Goal: Transaction & Acquisition: Subscribe to service/newsletter

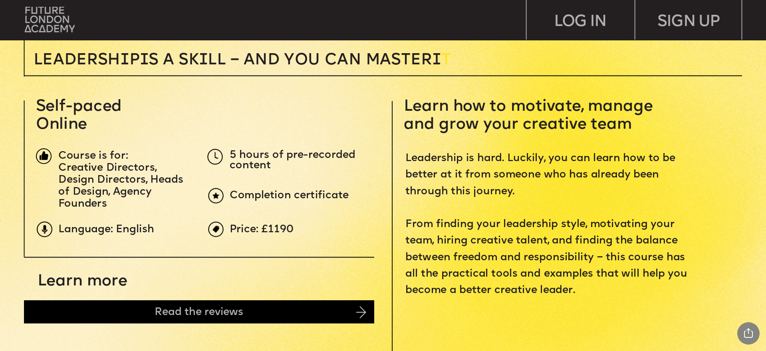
click at [586, 245] on span "Leadership is hard. Luckily, you can learn how to be better at it from someone …" at bounding box center [547, 224] width 285 height 143
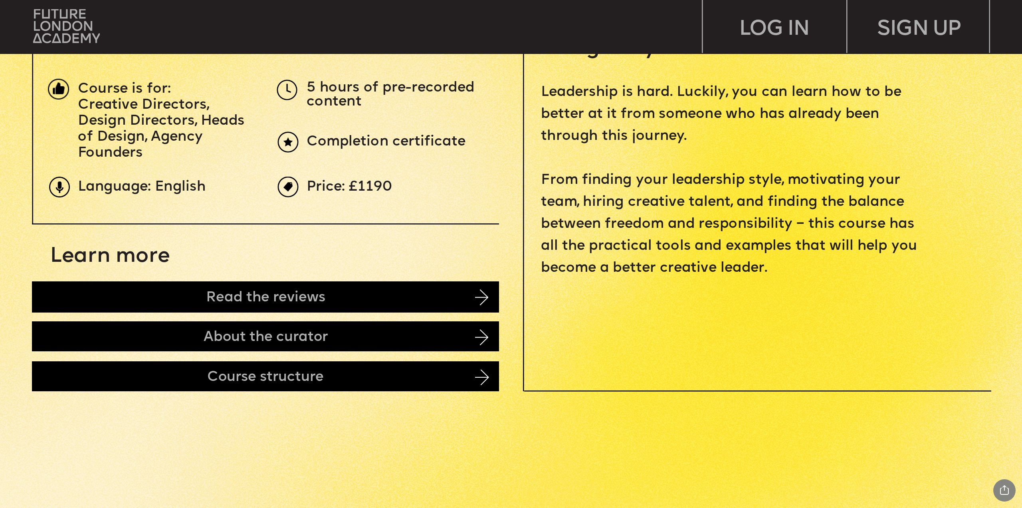
scroll to position [559, 0]
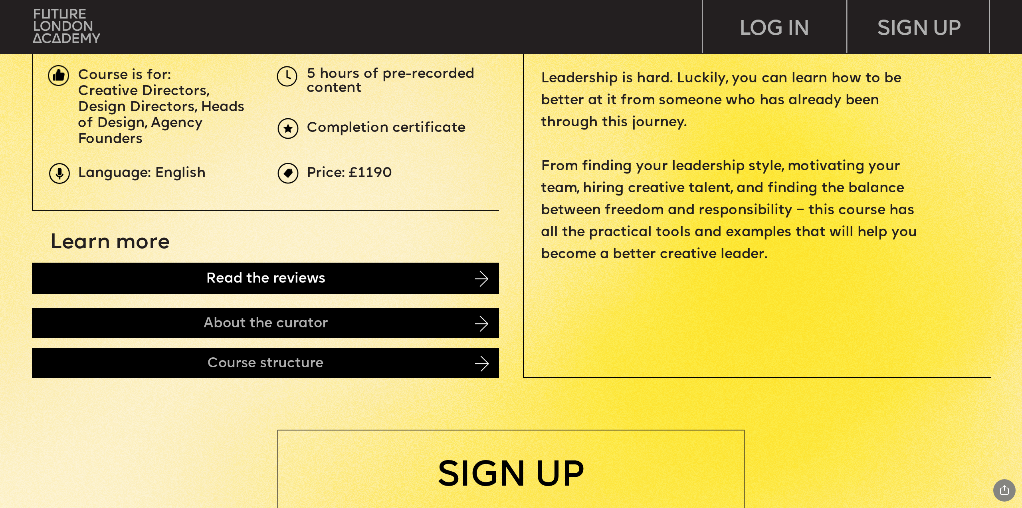
click at [135, 278] on div "Read the reviews" at bounding box center [265, 278] width 467 height 31
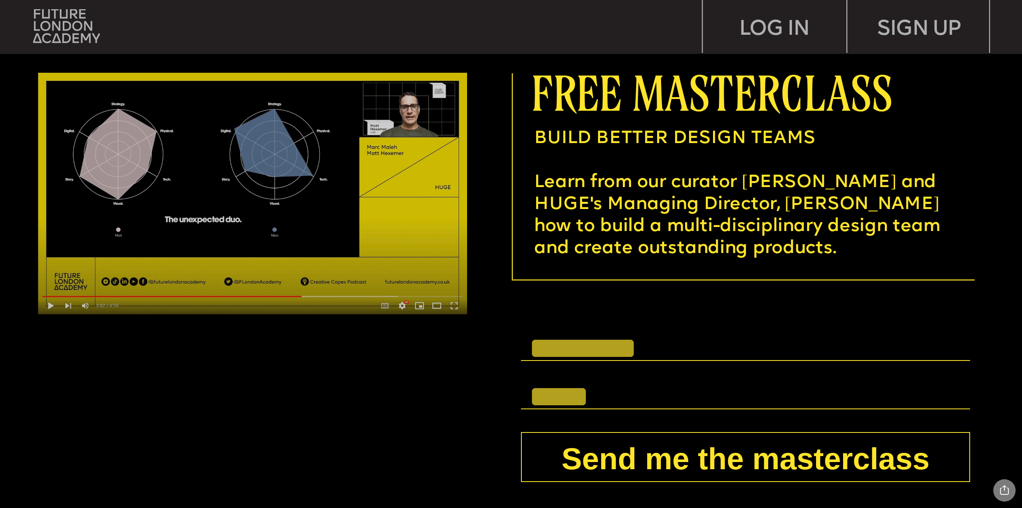
scroll to position [4063, 0]
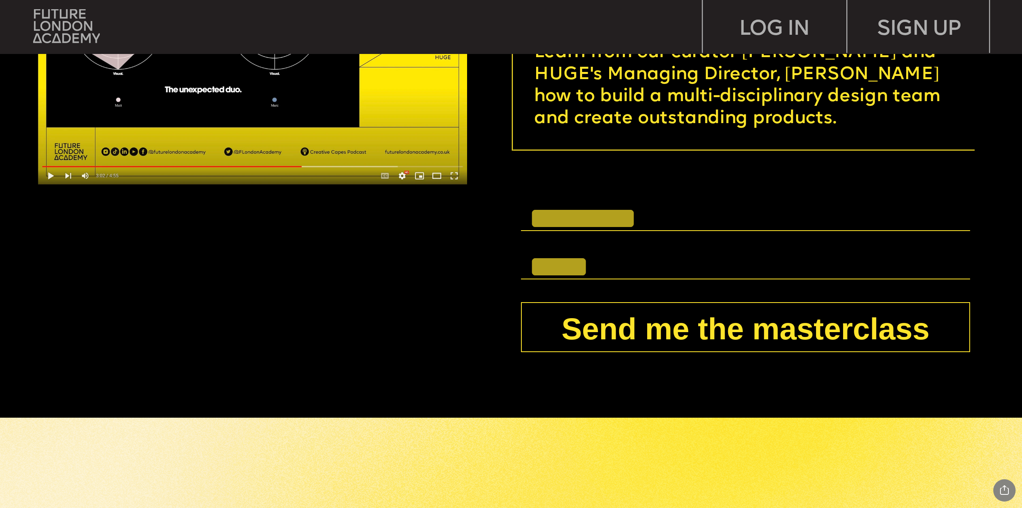
click at [659, 211] on input "text" at bounding box center [745, 218] width 449 height 25
type input "**********"
click at [641, 269] on input "text" at bounding box center [745, 266] width 449 height 25
type input "**********"
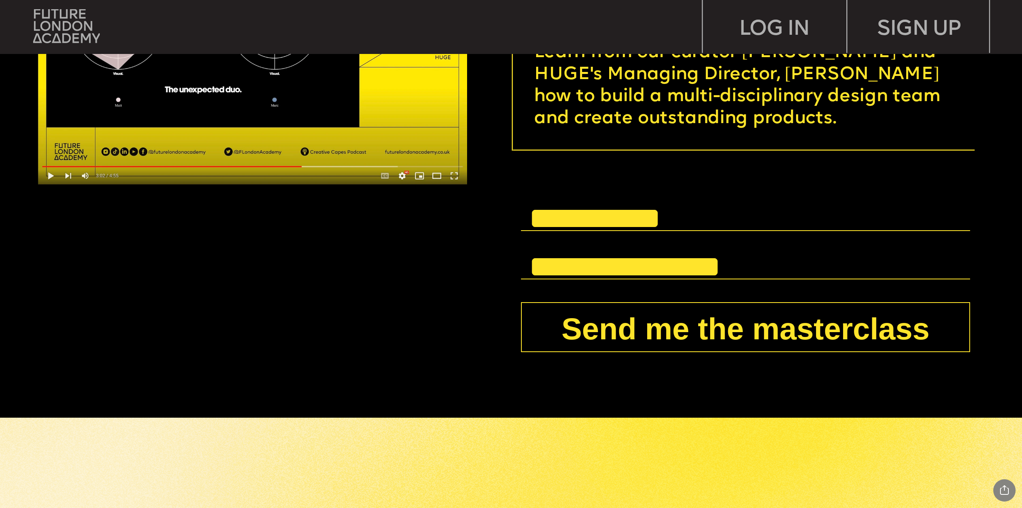
click at [766, 333] on button "Send me the masterclass" at bounding box center [745, 327] width 449 height 50
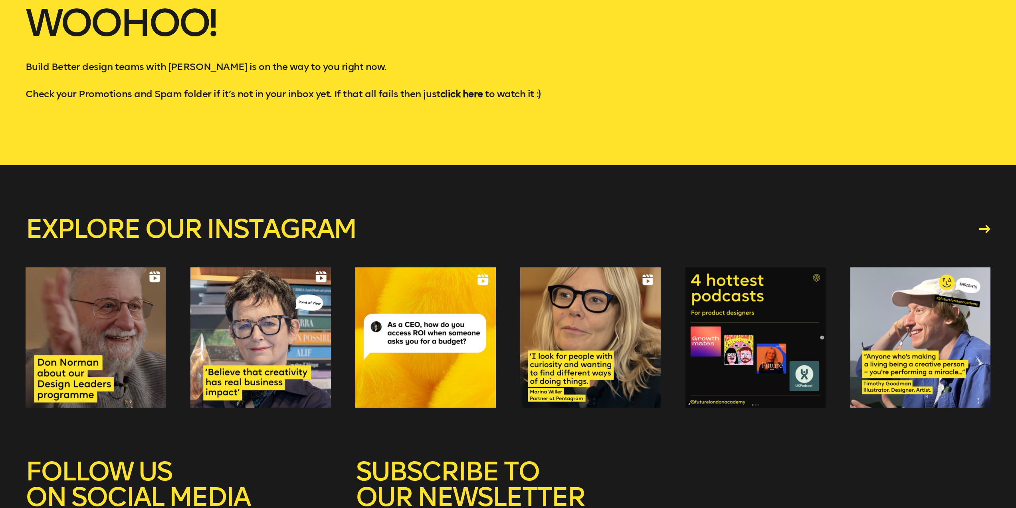
scroll to position [200, 0]
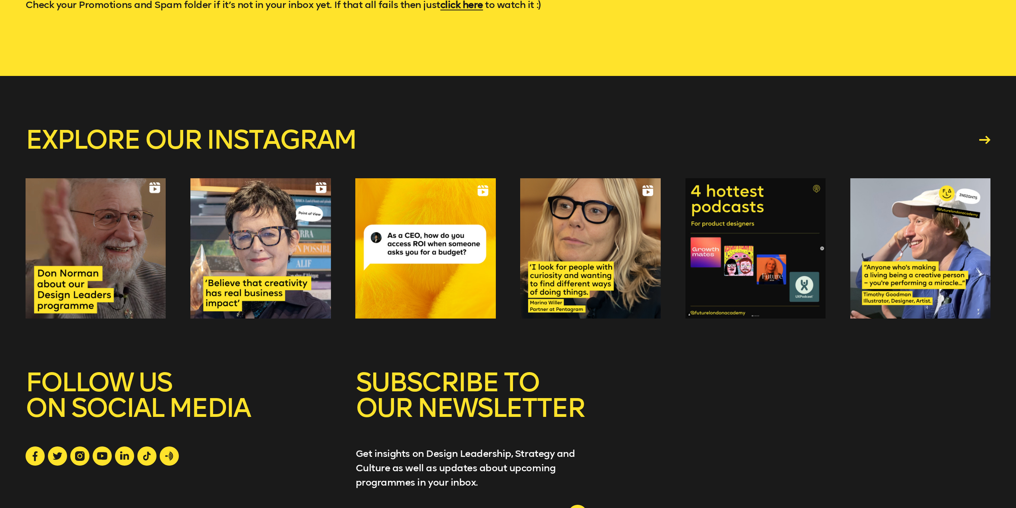
click at [94, 249] on div at bounding box center [96, 248] width 140 height 140
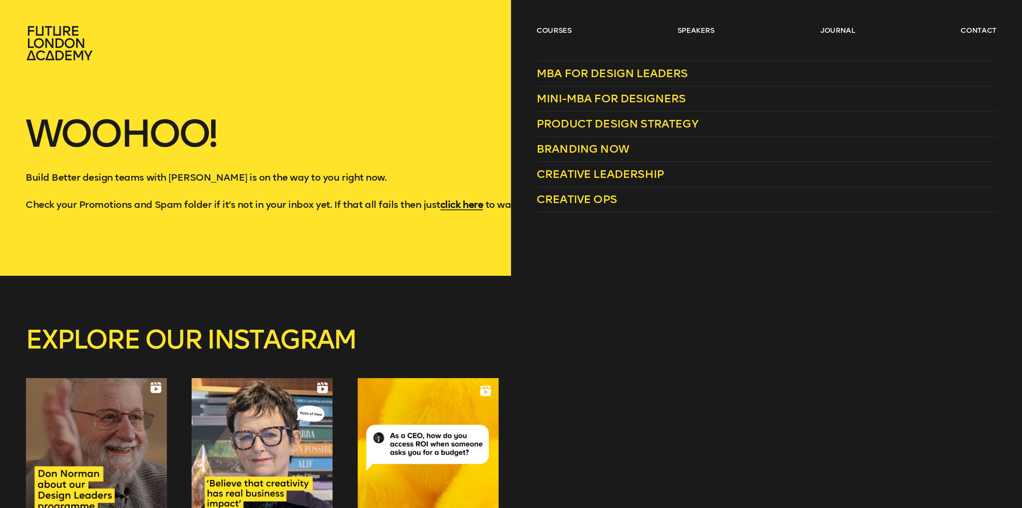
click at [534, 33] on div "courses speakers journal contact" at bounding box center [511, 43] width 1022 height 35
click at [585, 198] on span "Creative Ops" at bounding box center [577, 198] width 80 height 13
click at [553, 70] on span "MBA for Design Leaders" at bounding box center [612, 73] width 151 height 13
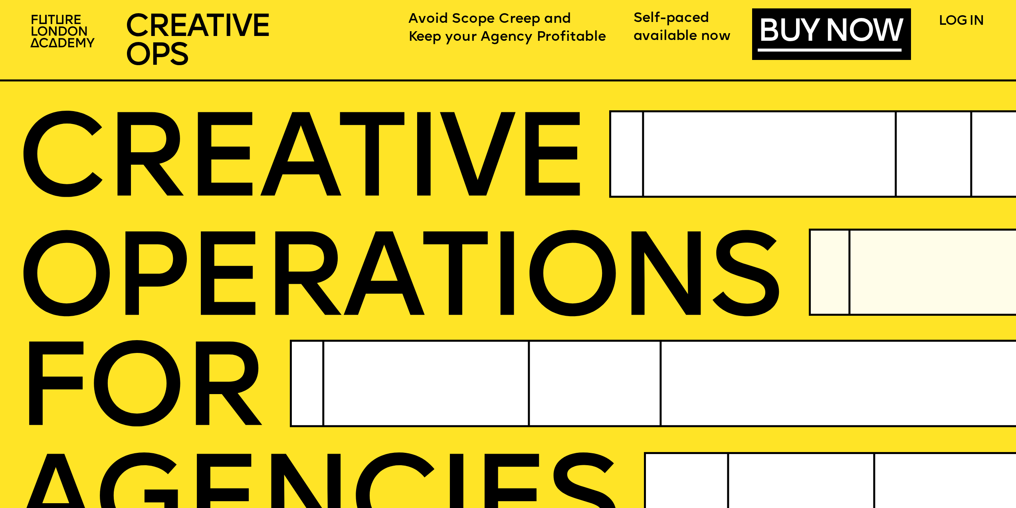
click at [494, 30] on span "Keep your Agency Profitable" at bounding box center [508, 37] width 198 height 15
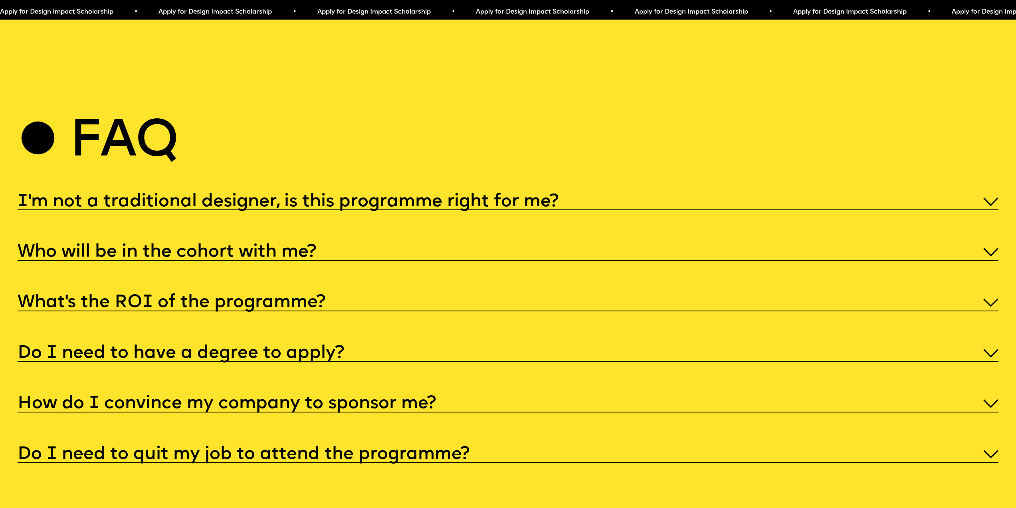
scroll to position [5192, 0]
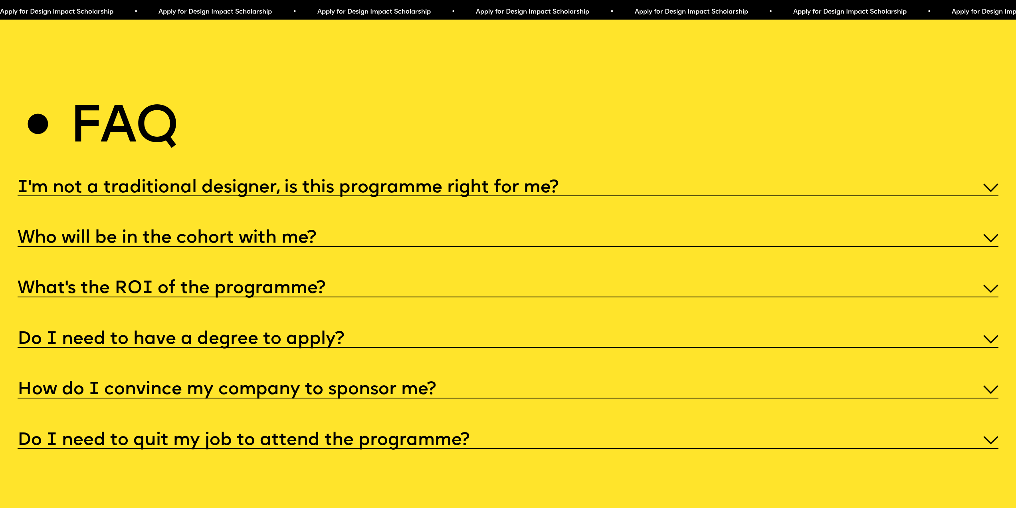
click at [277, 292] on h5 "What’s the ROI of the programme?" at bounding box center [172, 288] width 308 height 8
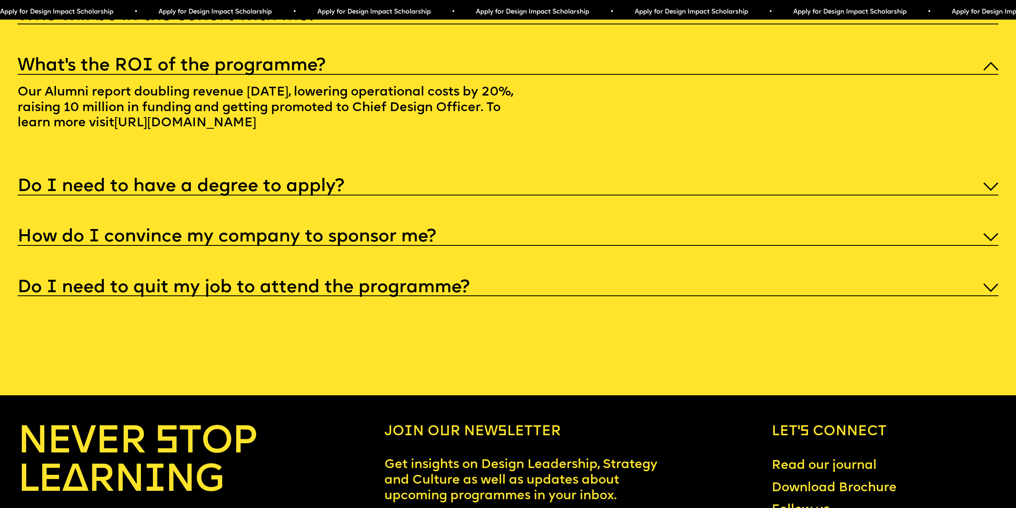
scroll to position [5431, 0]
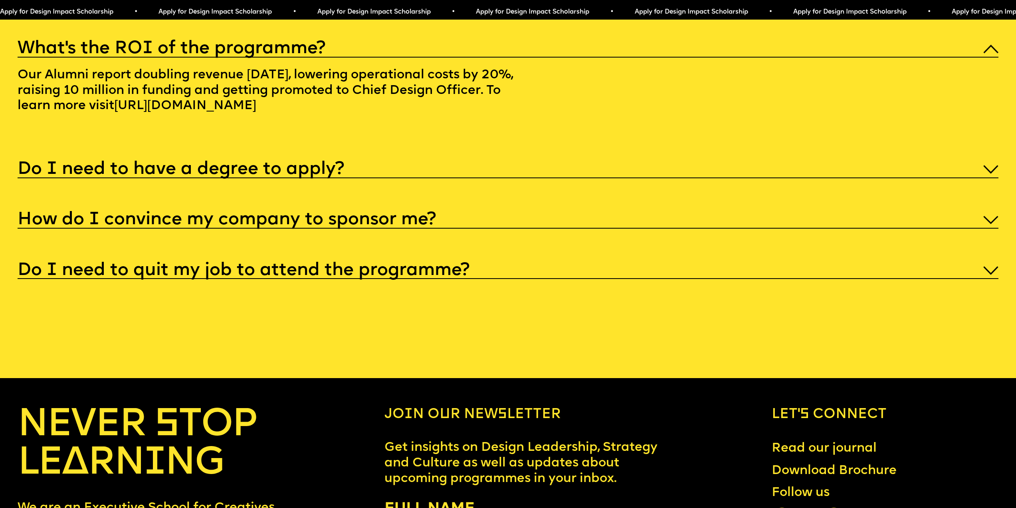
click at [258, 173] on h5 "Do I need to have a degree to apply?" at bounding box center [181, 169] width 327 height 8
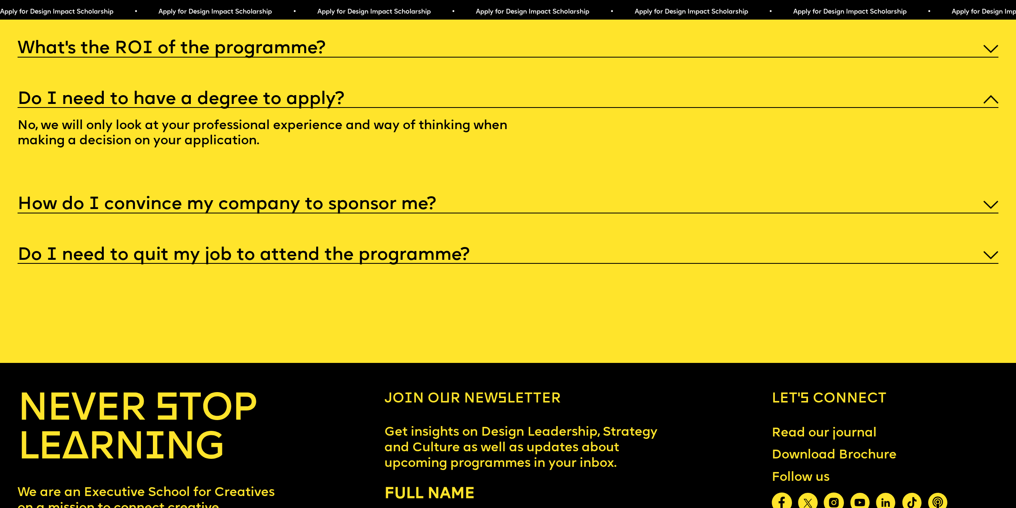
click at [287, 208] on h5 "How do I convince my company to sponsor me?" at bounding box center [227, 204] width 419 height 8
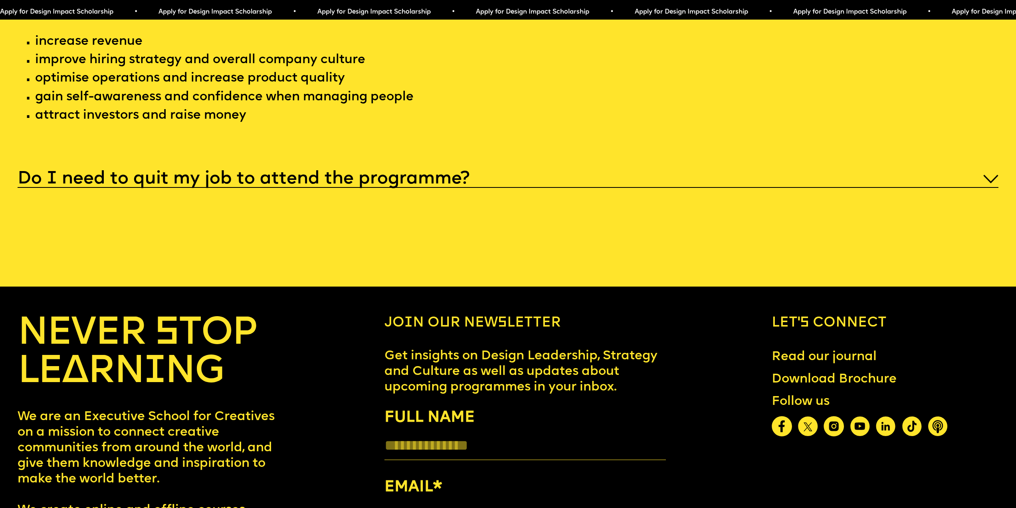
scroll to position [5671, 0]
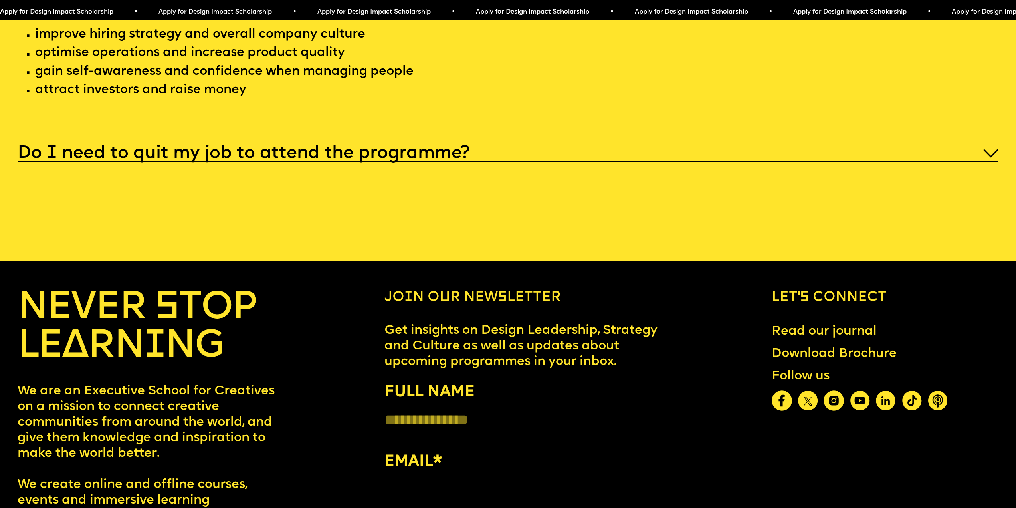
click at [293, 157] on h5 "Do I need to quit my job to attend the programme?" at bounding box center [244, 153] width 452 height 8
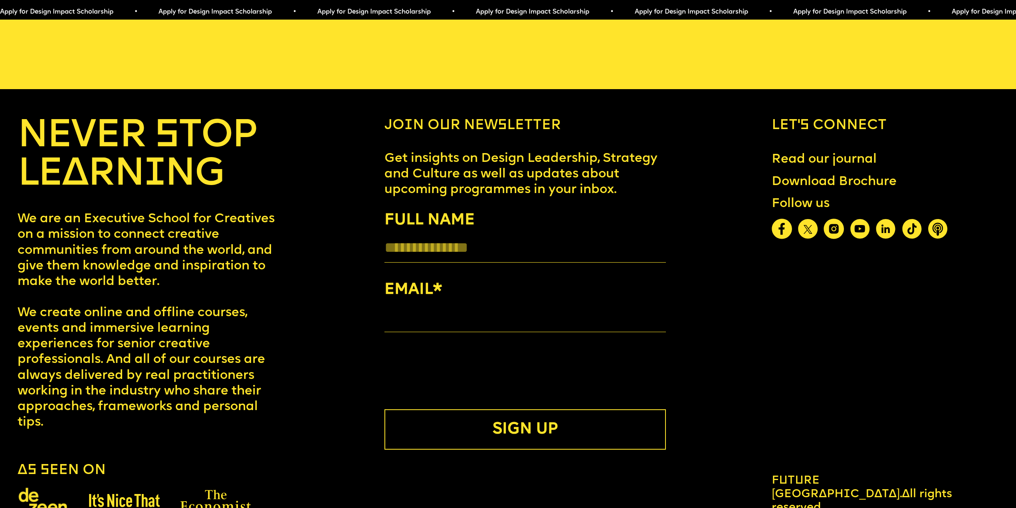
scroll to position [5803, 0]
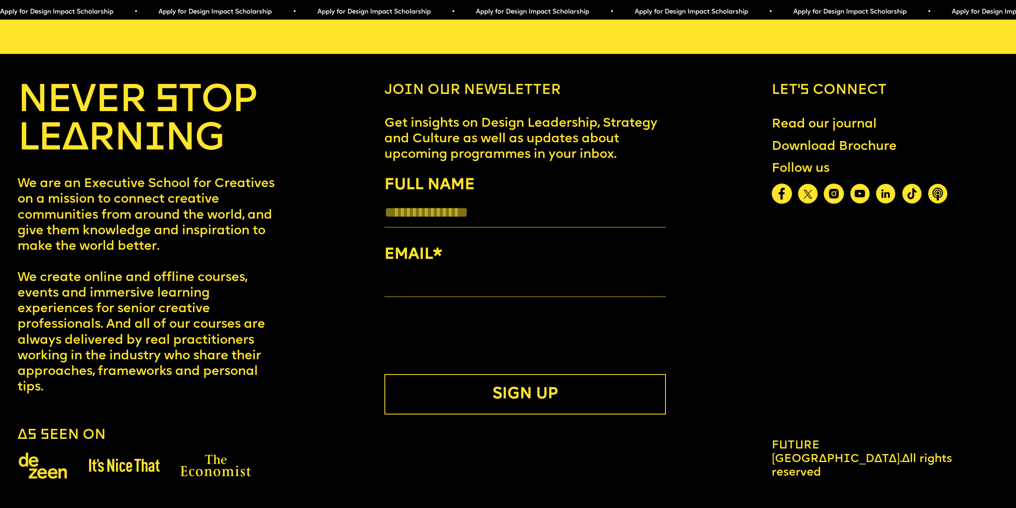
click at [456, 13] on span "Apply for Design Impact Scholarship • Apply for Design Impact Scholarship • App…" at bounding box center [397, 12] width 794 height 6
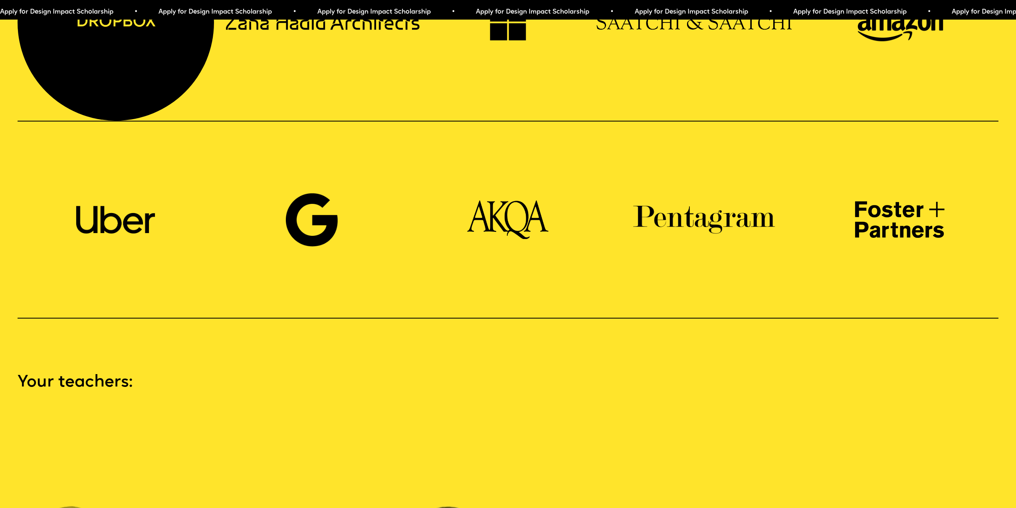
scroll to position [1198, 0]
